Goal: Task Accomplishment & Management: Manage account settings

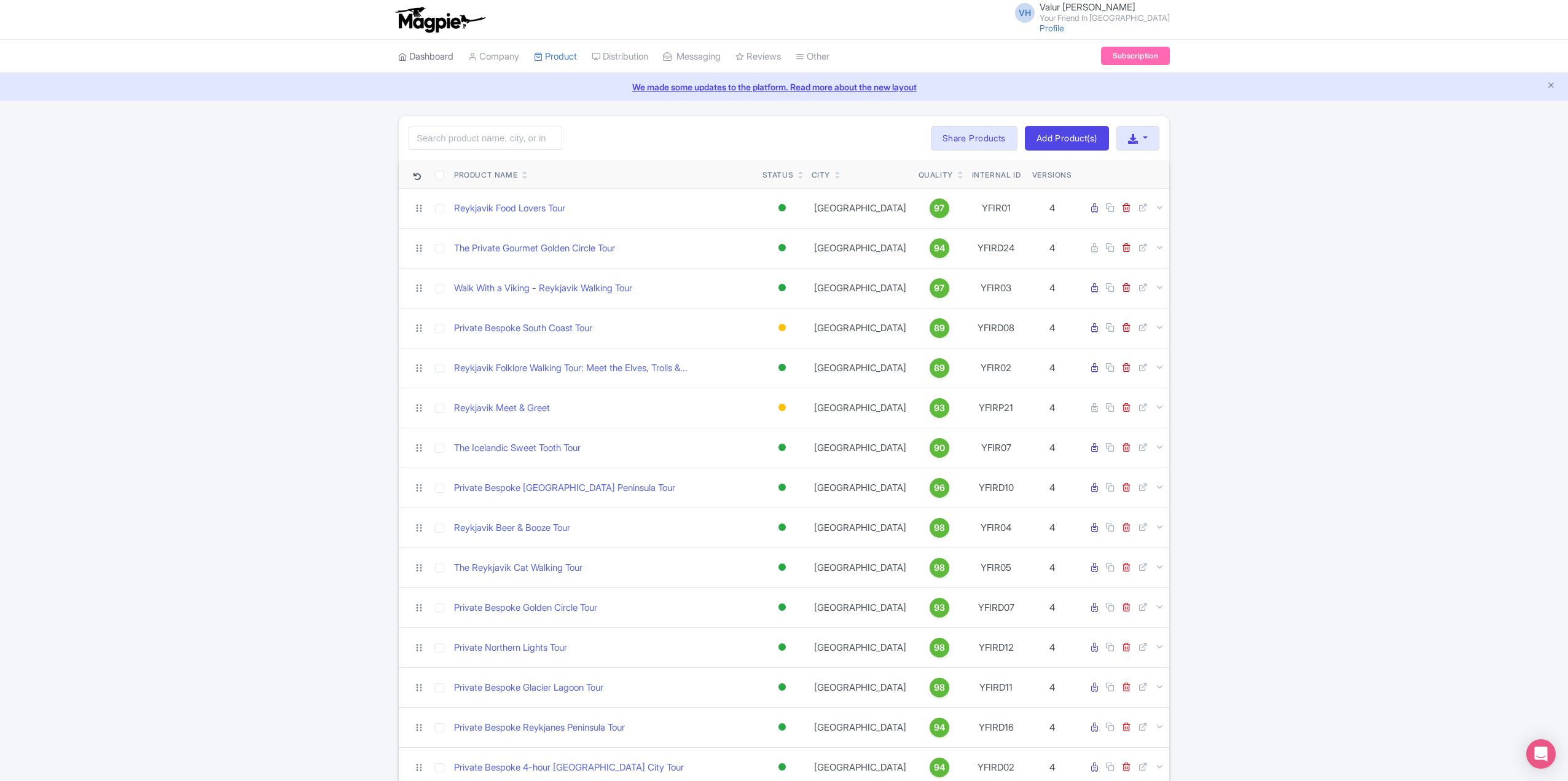
click at [429, 57] on link "Dashboard" at bounding box center [425, 57] width 55 height 34
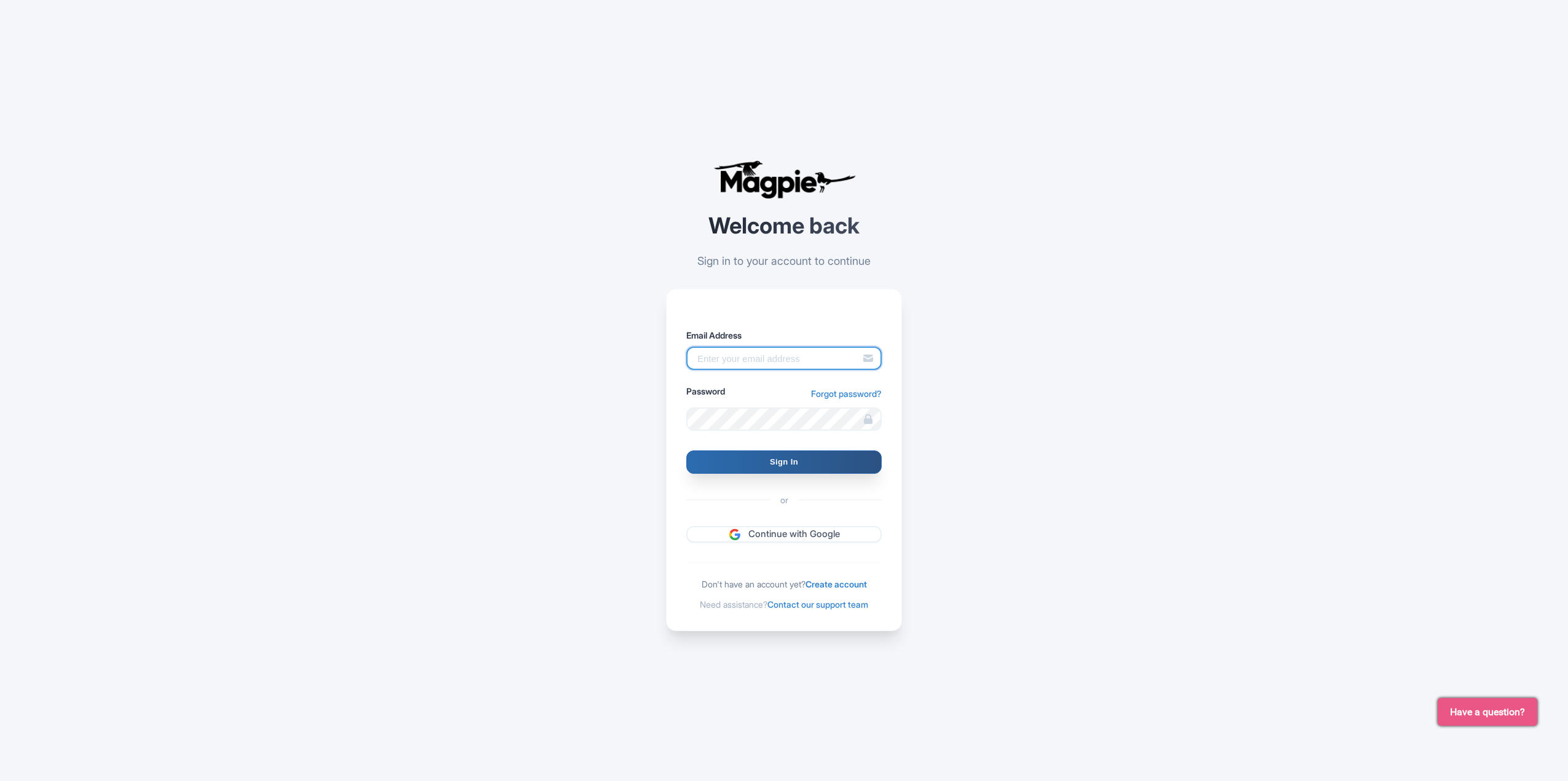
type input "[EMAIL_ADDRESS][DOMAIN_NAME]"
click at [731, 461] on input "Sign In" at bounding box center [784, 462] width 195 height 23
type input "Signing in..."
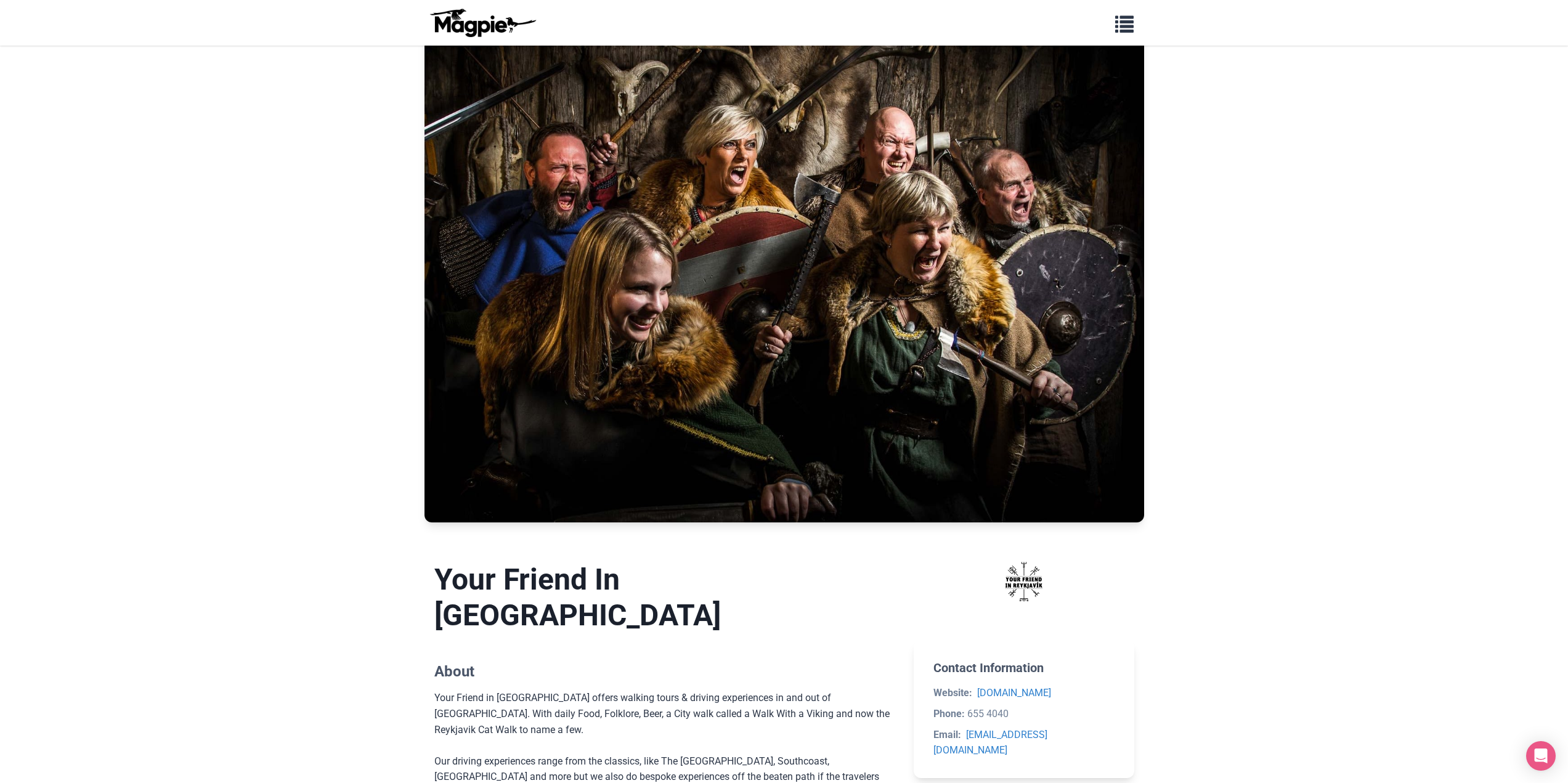
scroll to position [62, 0]
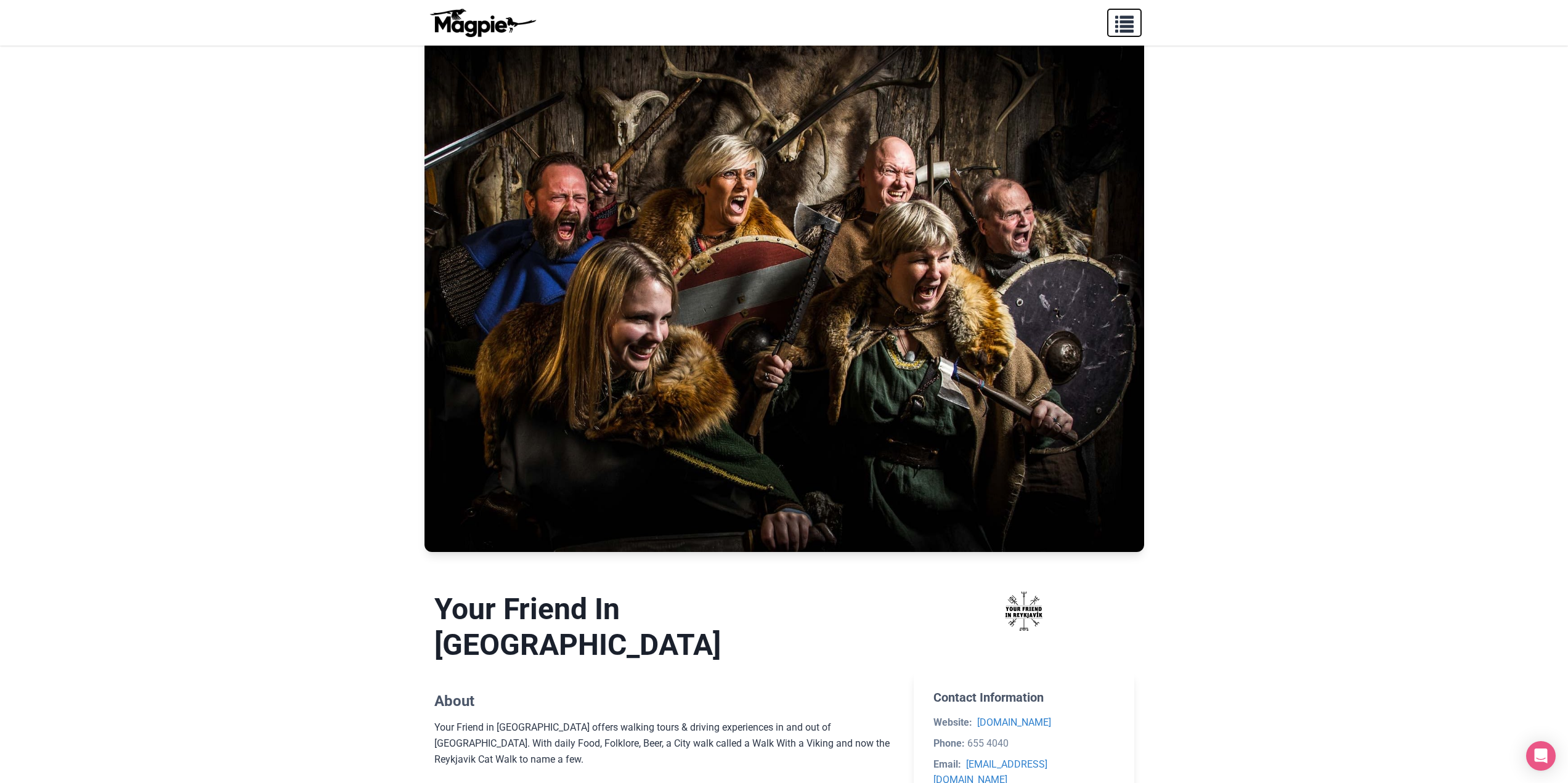
click at [1123, 26] on span "button" at bounding box center [1124, 21] width 18 height 18
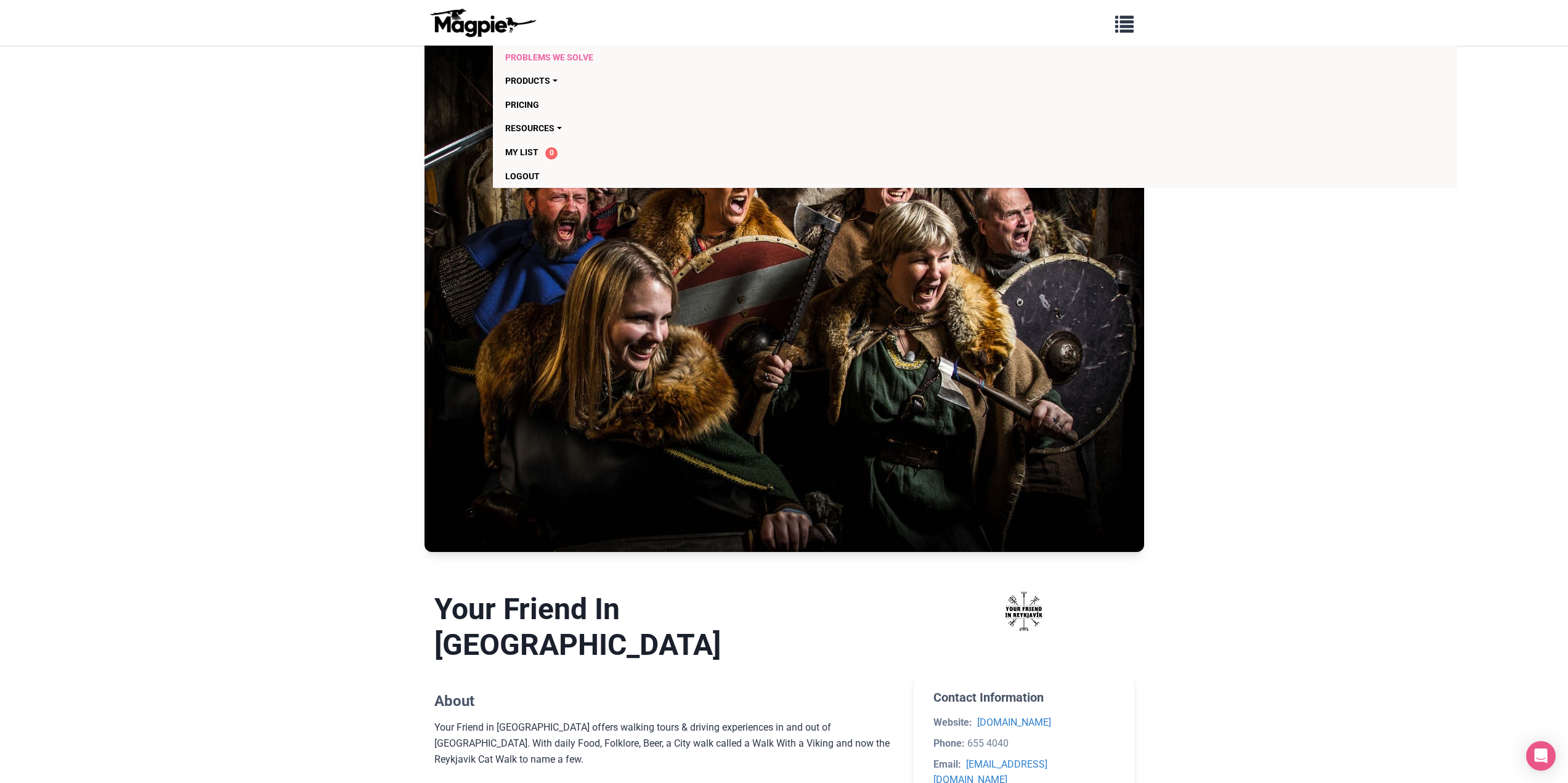
click at [542, 47] on link "Problems we solve" at bounding box center [904, 57] width 798 height 23
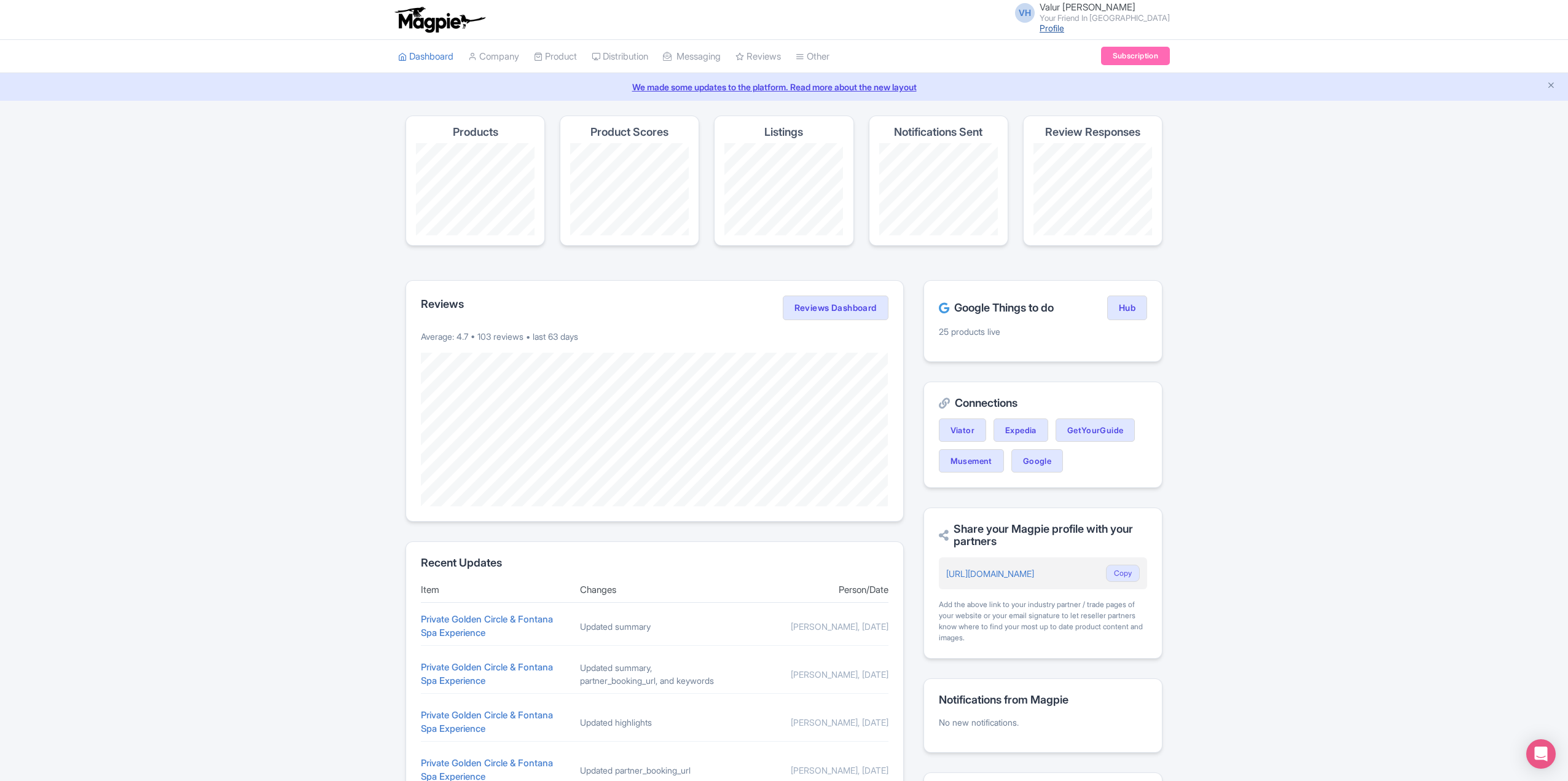
click at [1064, 23] on link "Profile" at bounding box center [1052, 28] width 25 height 11
click at [502, 53] on link "Company" at bounding box center [493, 57] width 51 height 34
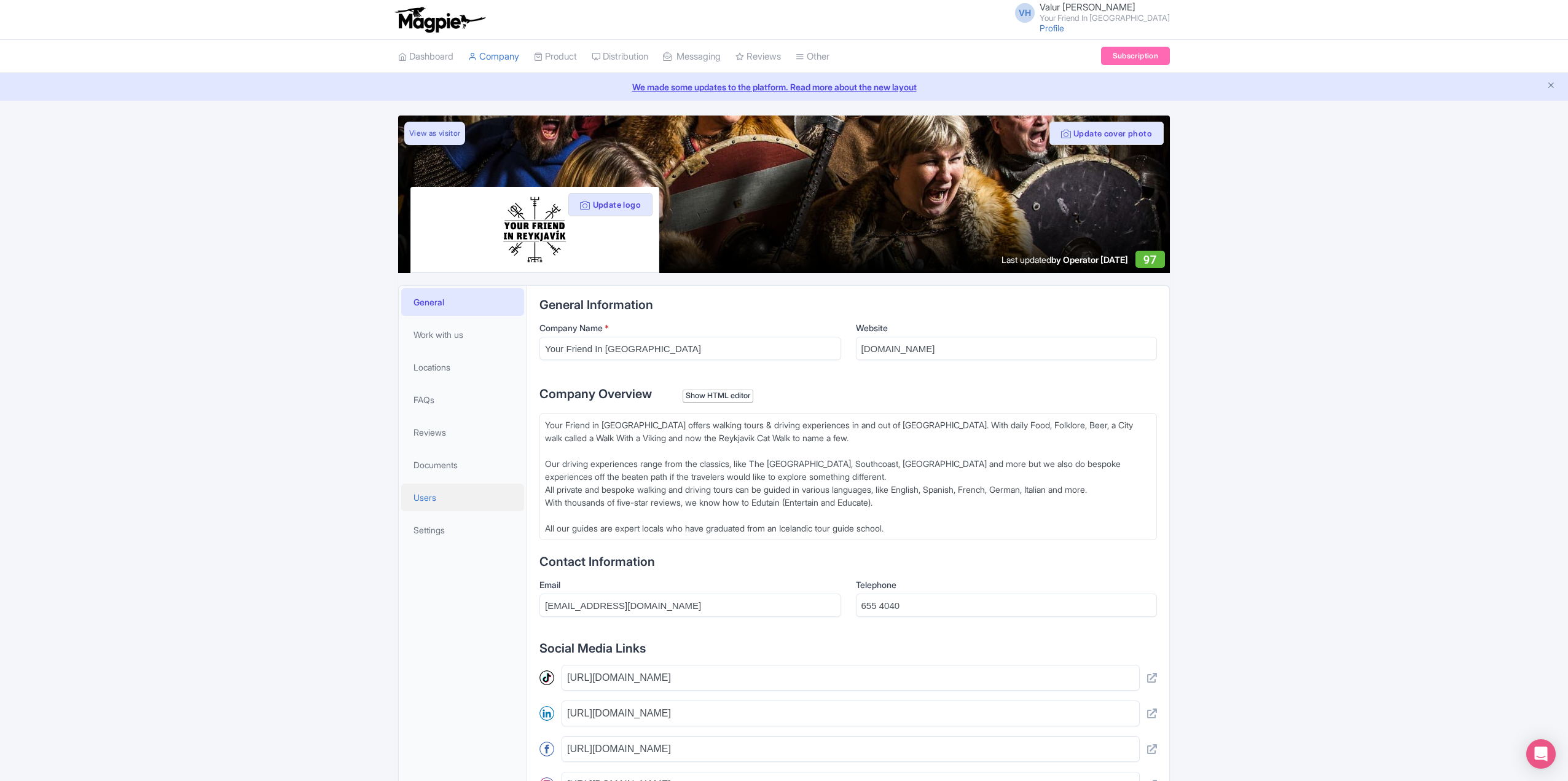
click at [433, 494] on span "Users" at bounding box center [425, 498] width 23 height 13
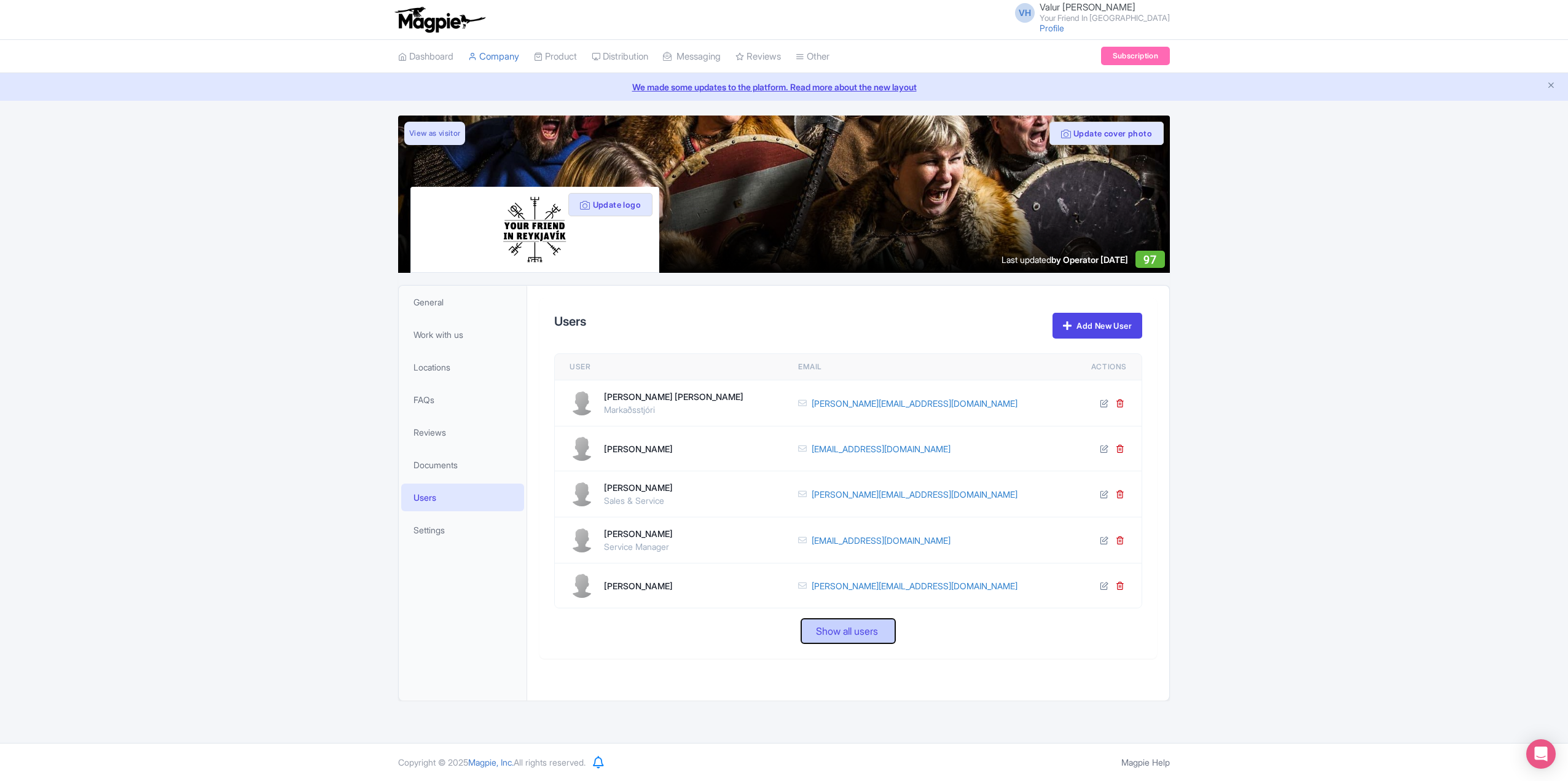
click at [846, 638] on span "Show all users" at bounding box center [847, 631] width 62 height 15
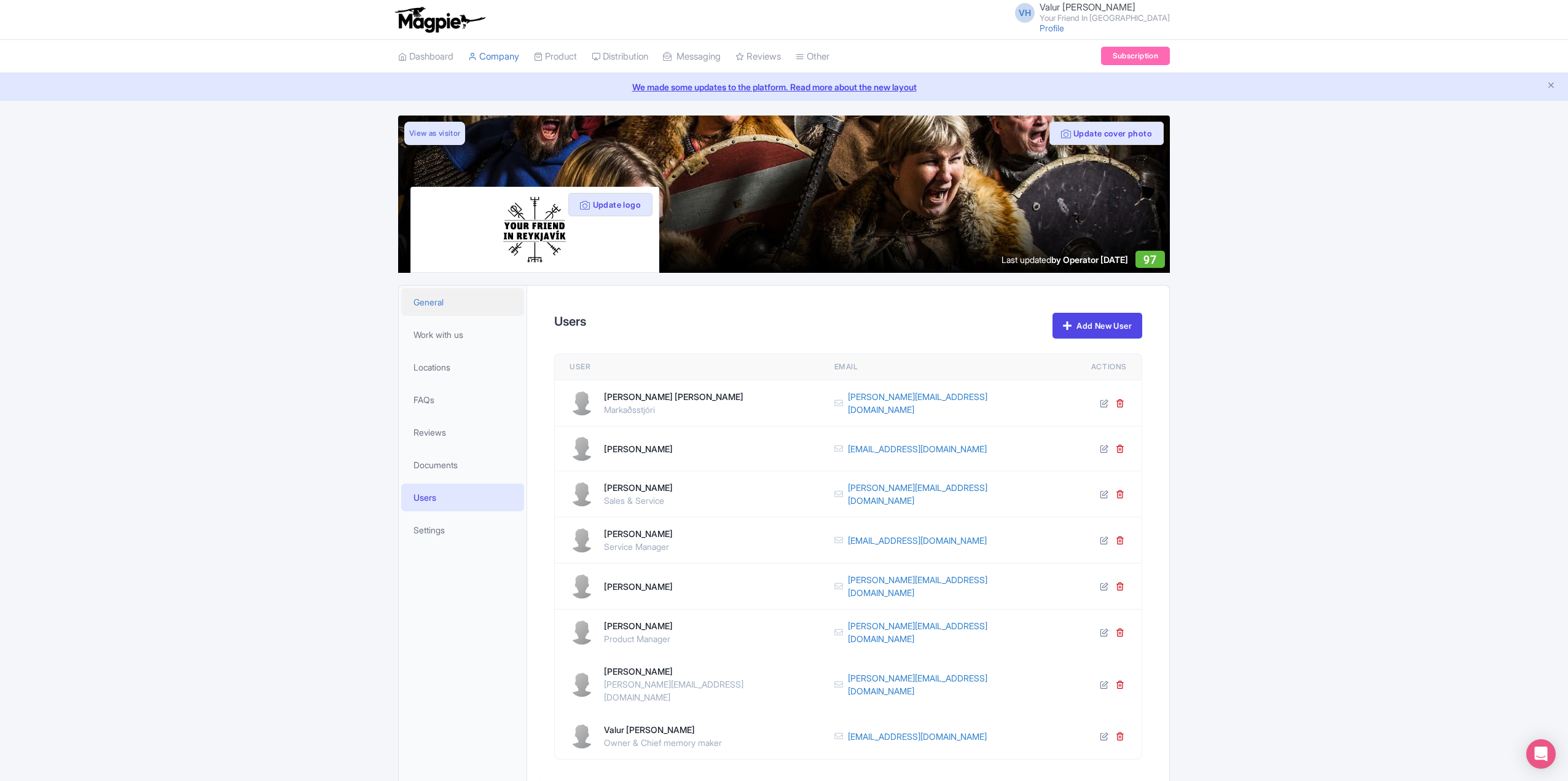
click at [439, 306] on span "General" at bounding box center [429, 302] width 30 height 13
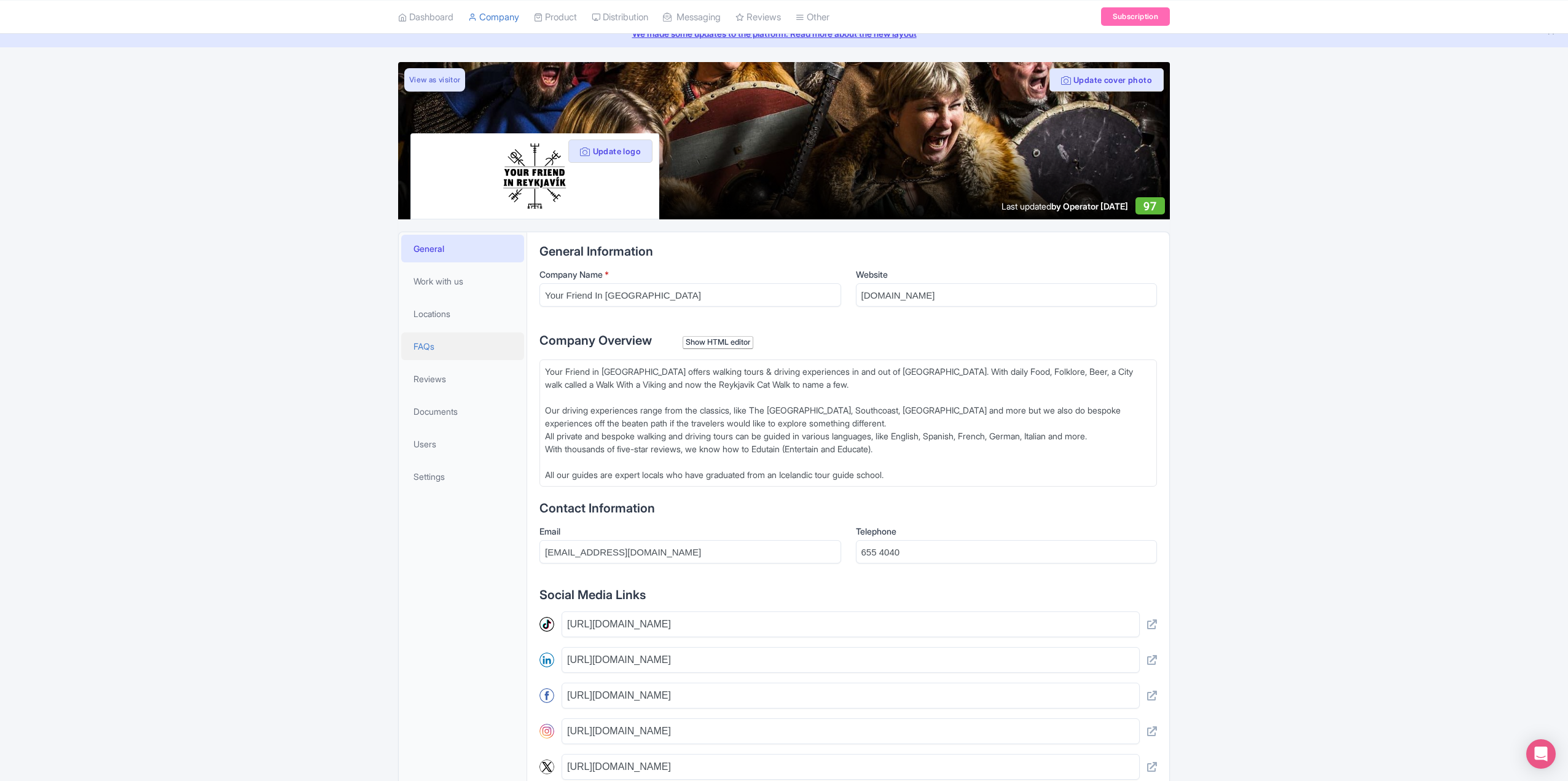
scroll to position [36, 0]
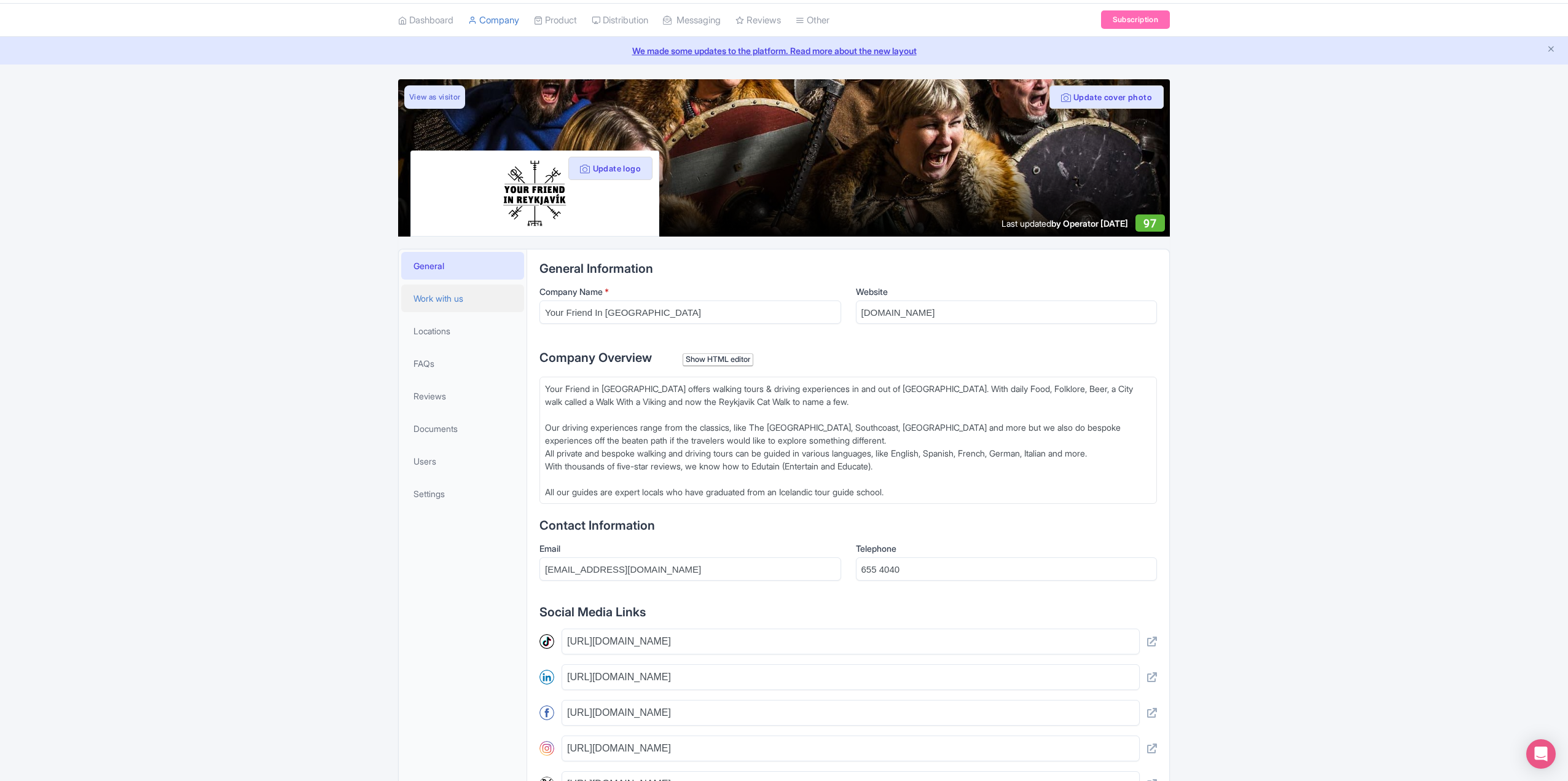
click at [421, 304] on span "Work with us" at bounding box center [438, 298] width 50 height 13
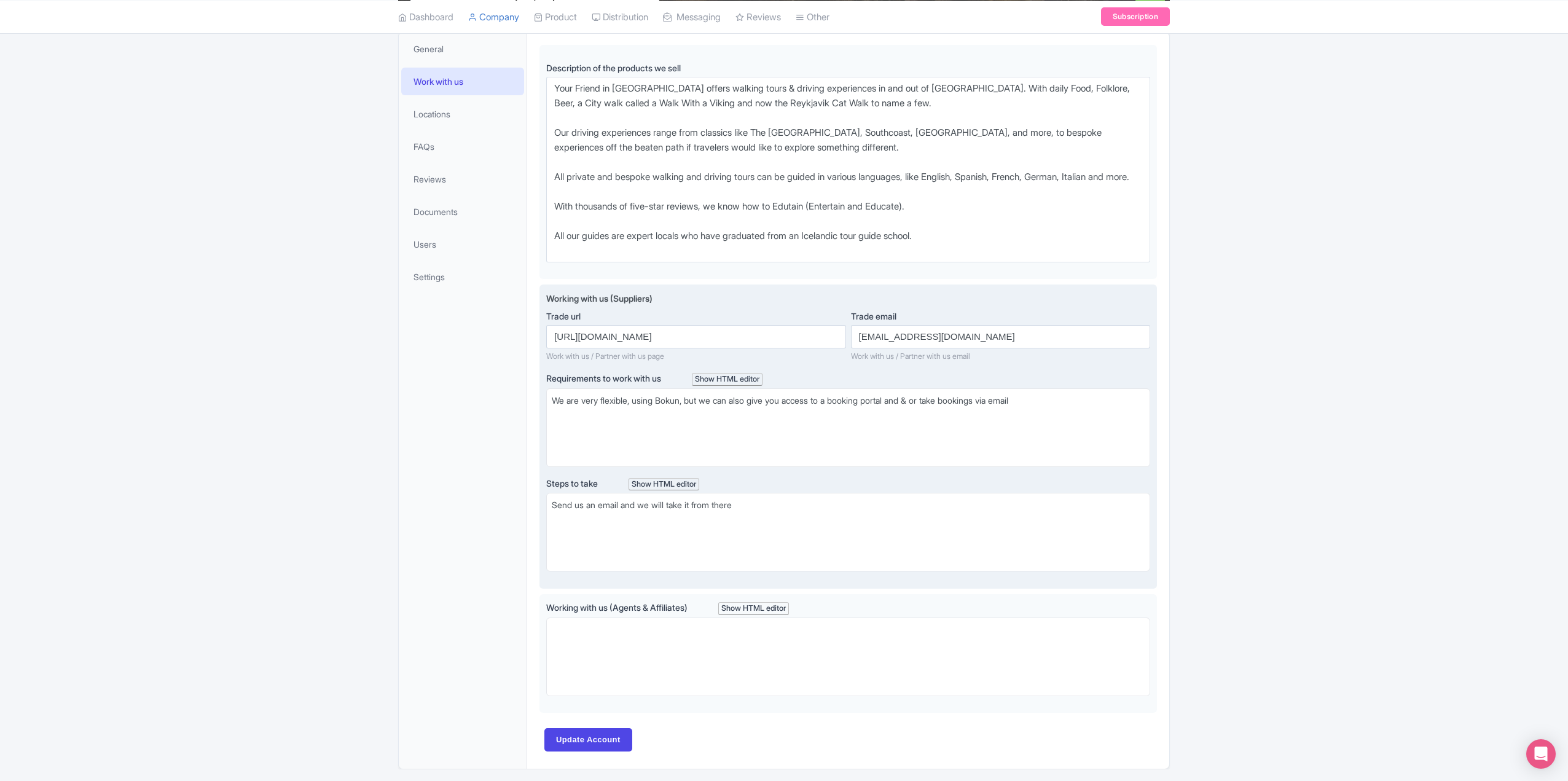
scroll to position [294, 0]
